Goal: Navigation & Orientation: Find specific page/section

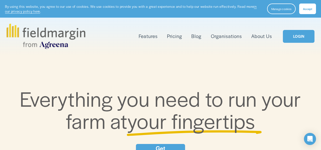
click at [0, 0] on span "Reporting" at bounding box center [0, 0] width 0 height 0
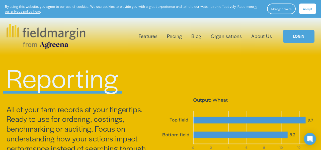
click at [176, 38] on link "Pricing" at bounding box center [174, 36] width 15 height 8
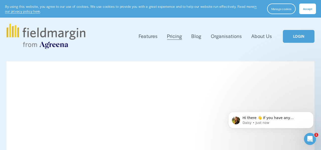
click at [198, 38] on link "Blog" at bounding box center [197, 36] width 10 height 8
click at [302, 33] on link "LOGIN" at bounding box center [299, 36] width 32 height 13
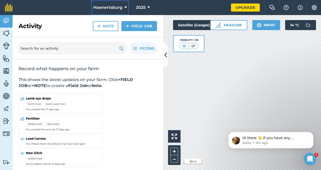
click at [122, 7] on span "Haenertsburg" at bounding box center [107, 8] width 29 height 6
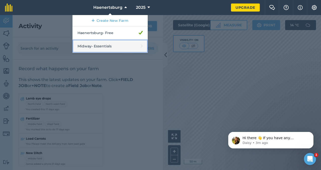
click at [107, 45] on link "Midway - Essentials" at bounding box center [110, 46] width 75 height 13
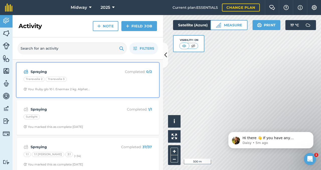
click at [39, 72] on strong "Spraying" at bounding box center [71, 72] width 80 height 6
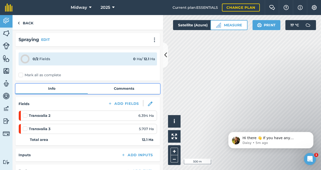
click at [135, 89] on link "Comments" at bounding box center [124, 89] width 72 height 10
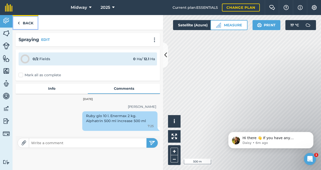
click at [20, 24] on img at bounding box center [19, 23] width 2 height 6
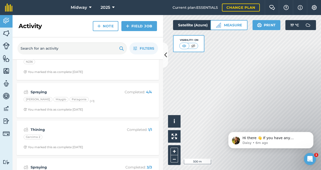
scroll to position [3035, 0]
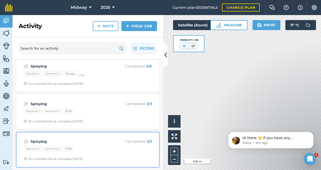
click at [37, 142] on strong "Spraying" at bounding box center [71, 142] width 80 height 6
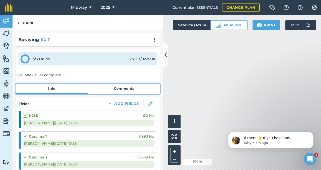
click at [127, 89] on link "Comments" at bounding box center [124, 89] width 72 height 10
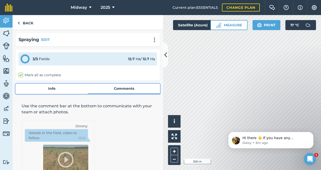
scroll to position [36, 0]
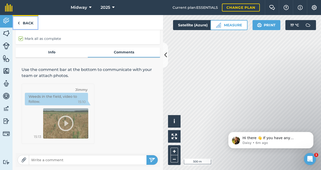
click at [19, 23] on img at bounding box center [19, 23] width 2 height 6
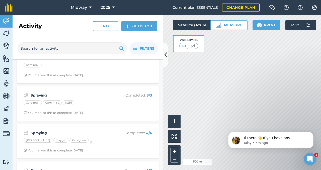
scroll to position [3035, 0]
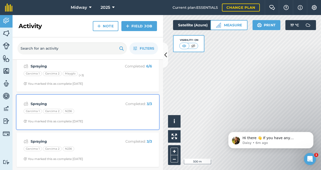
click at [36, 105] on strong "Spraying" at bounding box center [71, 104] width 80 height 6
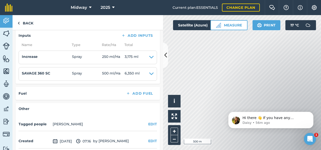
scroll to position [177, 0]
